Goal: Book appointment/travel/reservation

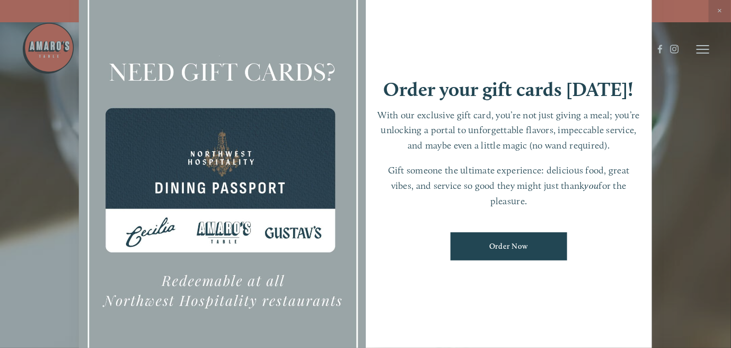
click at [697, 79] on div at bounding box center [365, 174] width 731 height 348
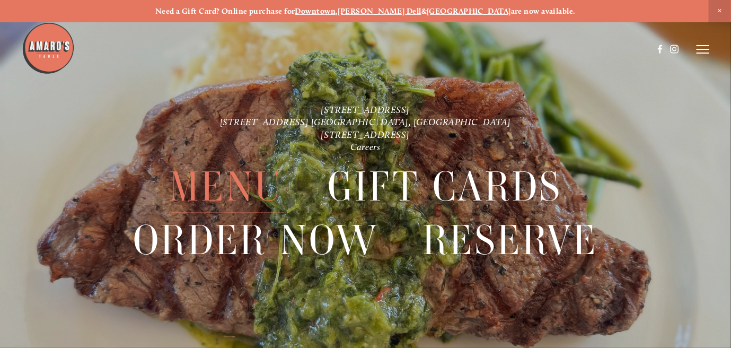
click at [244, 187] on span "Menu" at bounding box center [226, 186] width 115 height 53
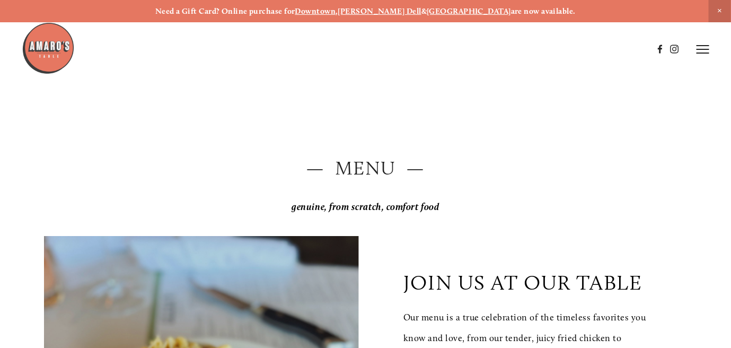
click at [444, 15] on strong "[GEOGRAPHIC_DATA]" at bounding box center [469, 11] width 84 height 10
click at [700, 51] on icon at bounding box center [702, 50] width 13 height 10
click at [576, 49] on span "Visit" at bounding box center [582, 49] width 15 height 9
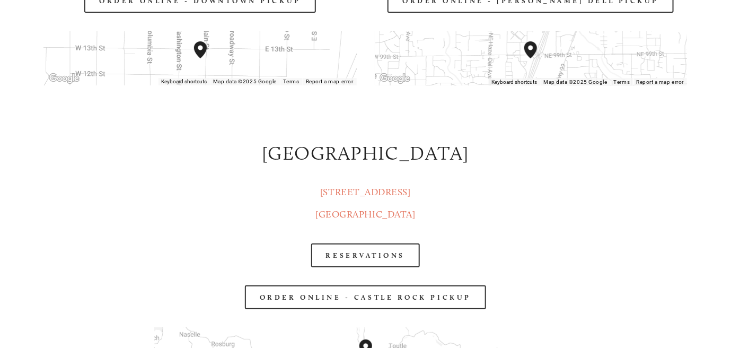
scroll to position [1441, 0]
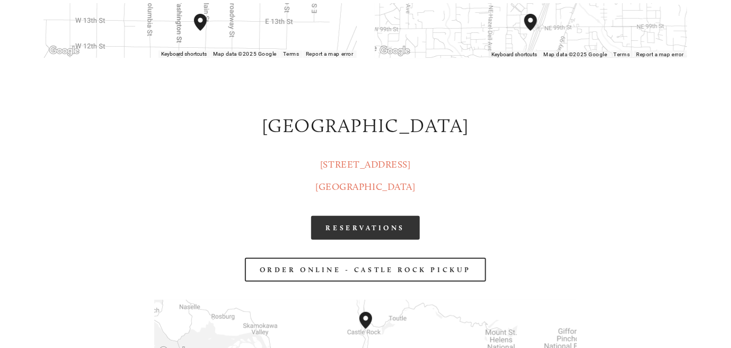
click at [363, 234] on link "RESERVATIONS" at bounding box center [365, 228] width 109 height 24
